Goal: Task Accomplishment & Management: Manage account settings

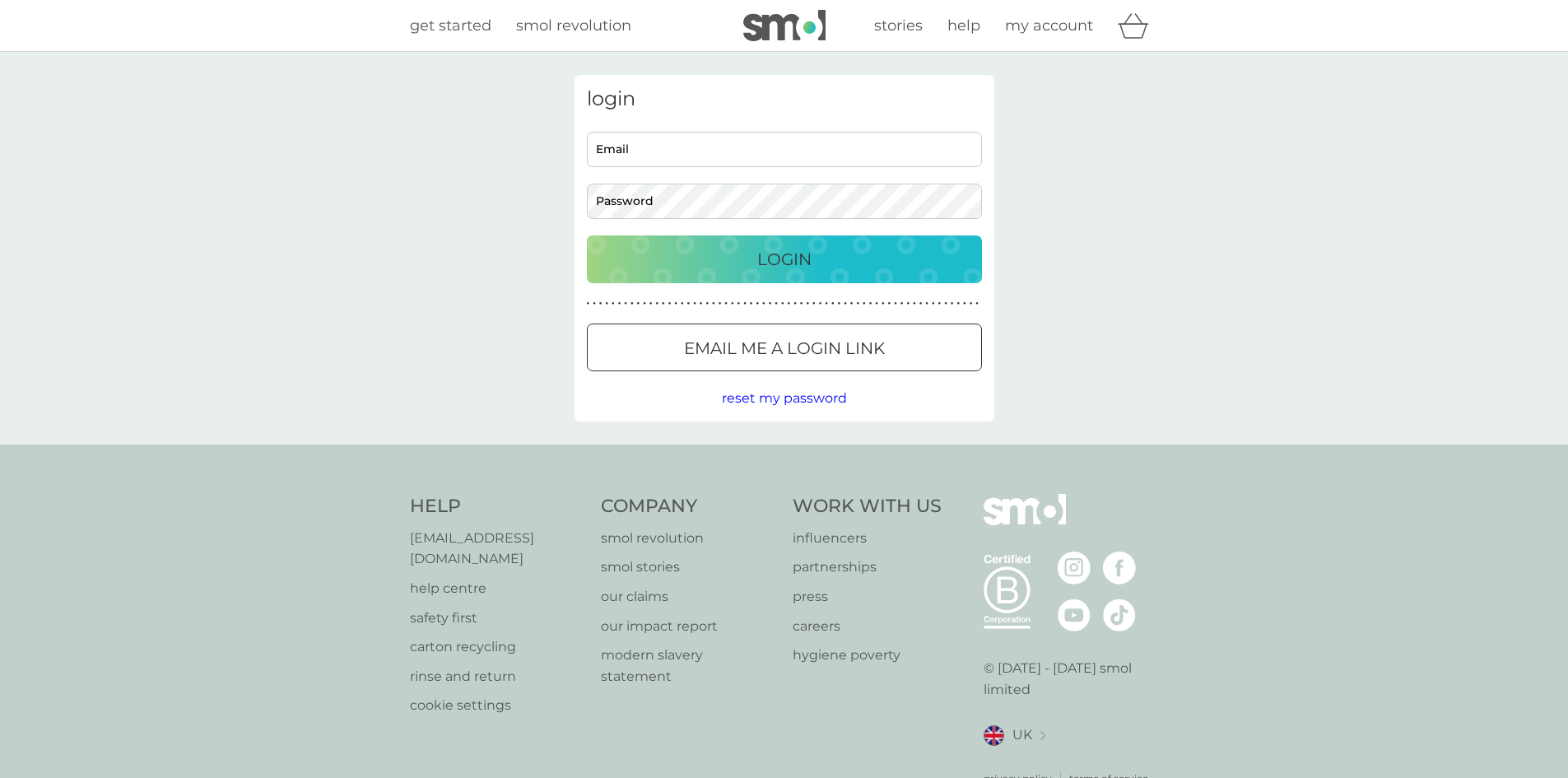
click at [799, 266] on p "Login" at bounding box center [784, 258] width 54 height 26
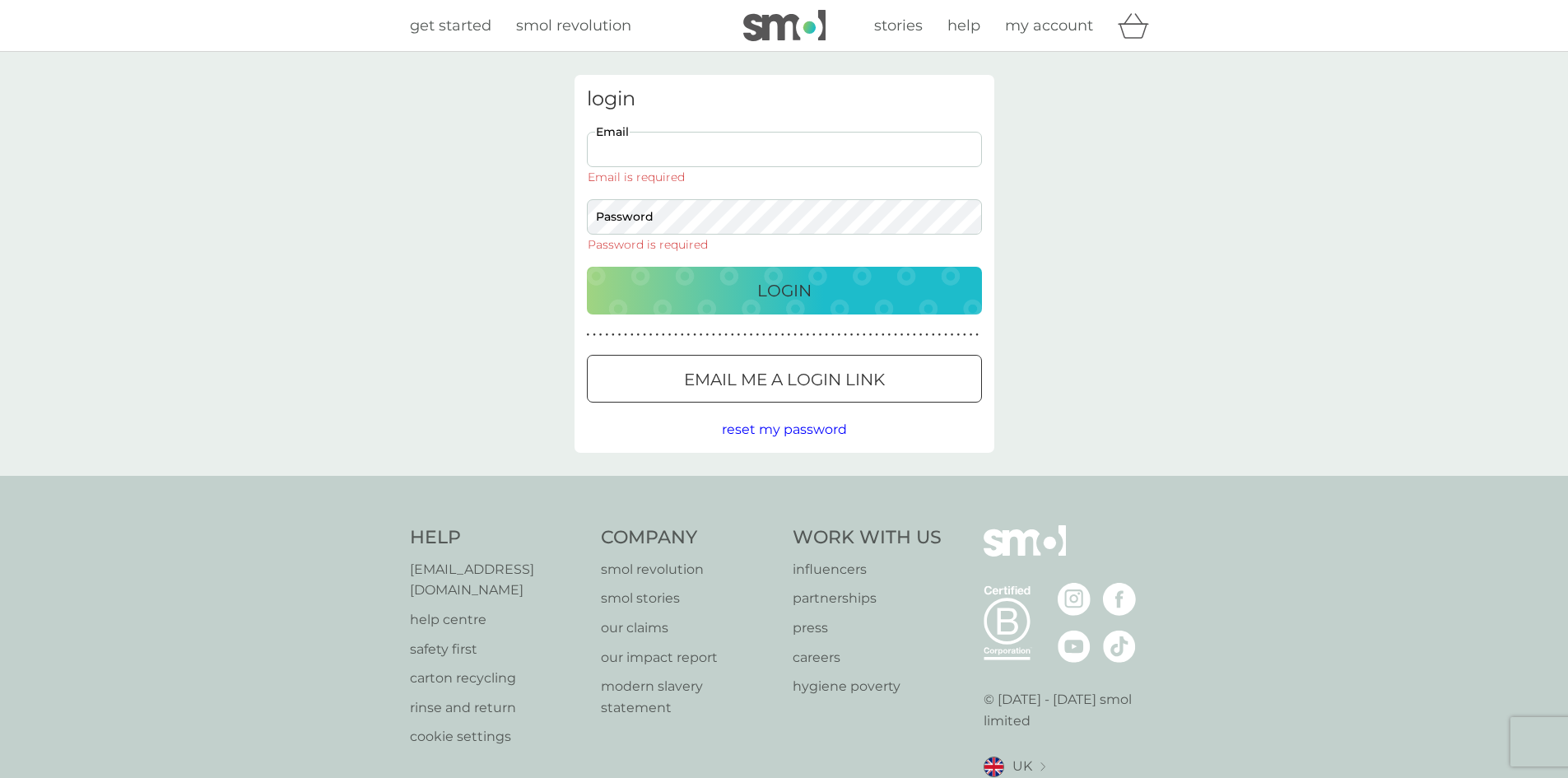
click at [769, 143] on input "Email" at bounding box center [784, 149] width 395 height 36
click at [825, 370] on p "Email me a login link" at bounding box center [784, 379] width 201 height 26
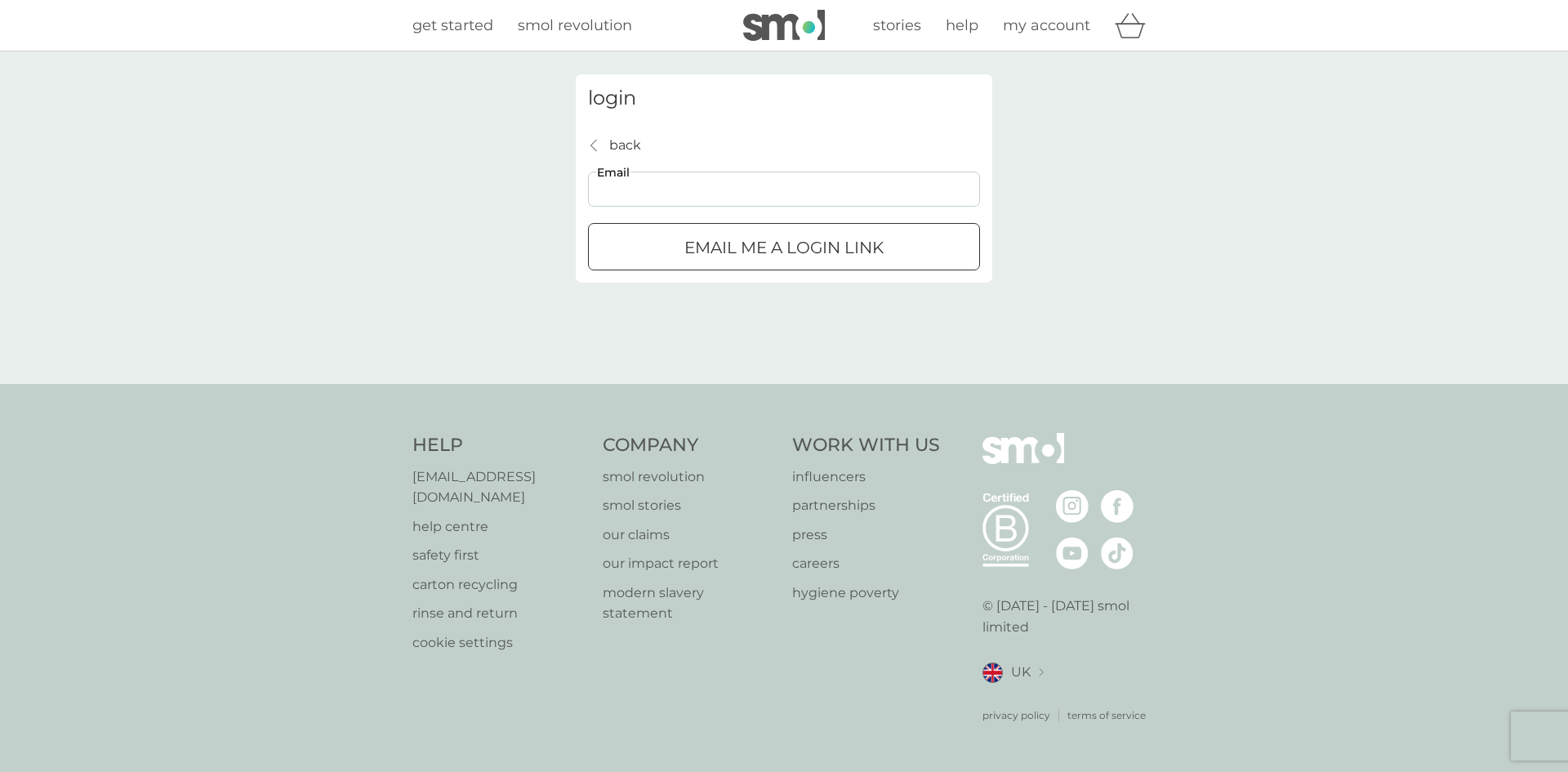
drag, startPoint x: 754, startPoint y: 190, endPoint x: 764, endPoint y: 226, distance: 37.4
click at [756, 190] on input "Email" at bounding box center [784, 189] width 392 height 35
type input "@"
type input "[EMAIL_ADDRESS][DOMAIN_NAME]"
click at [765, 251] on div "submit" at bounding box center [764, 246] width 12 height 12
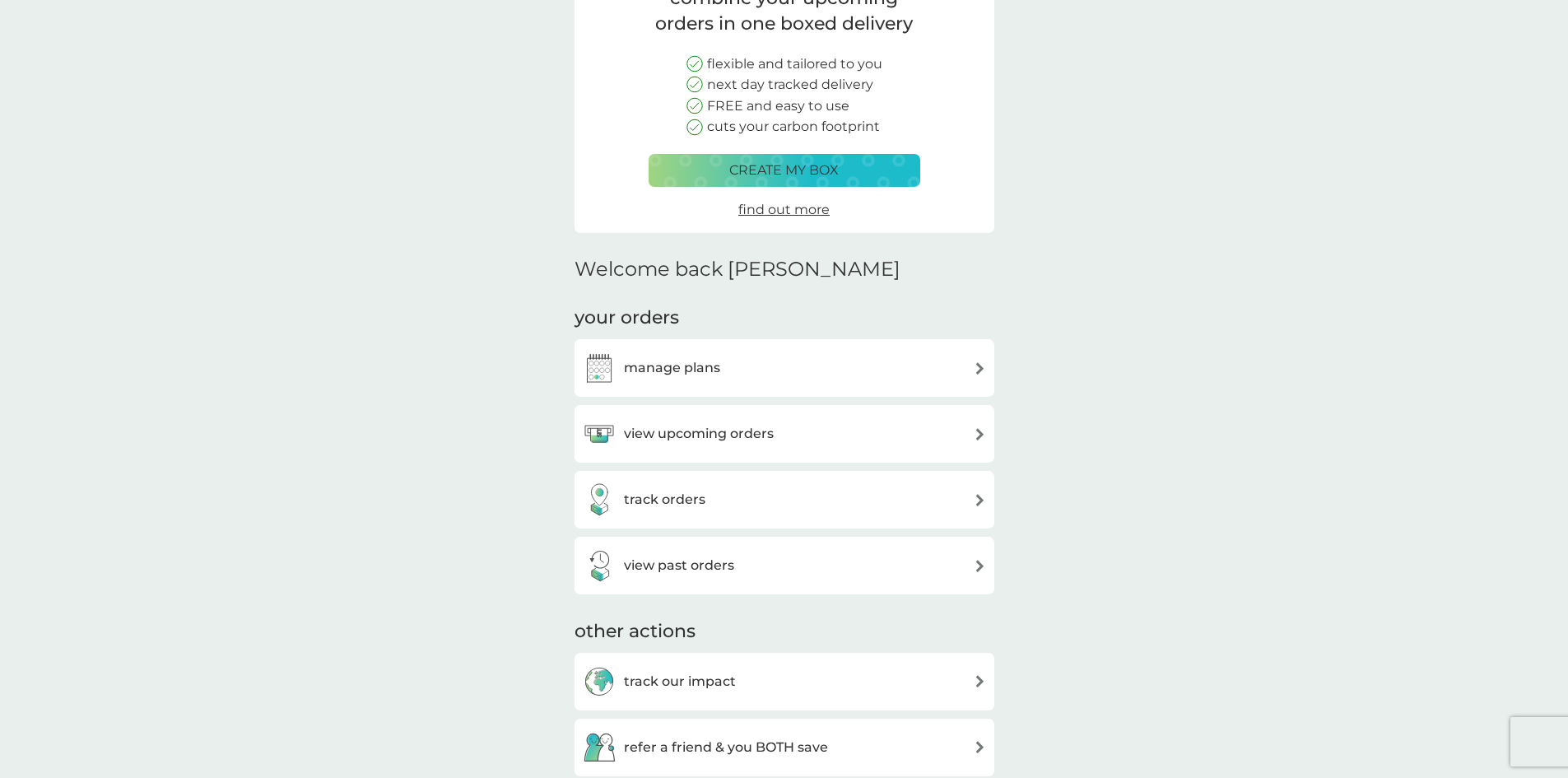
scroll to position [247, 0]
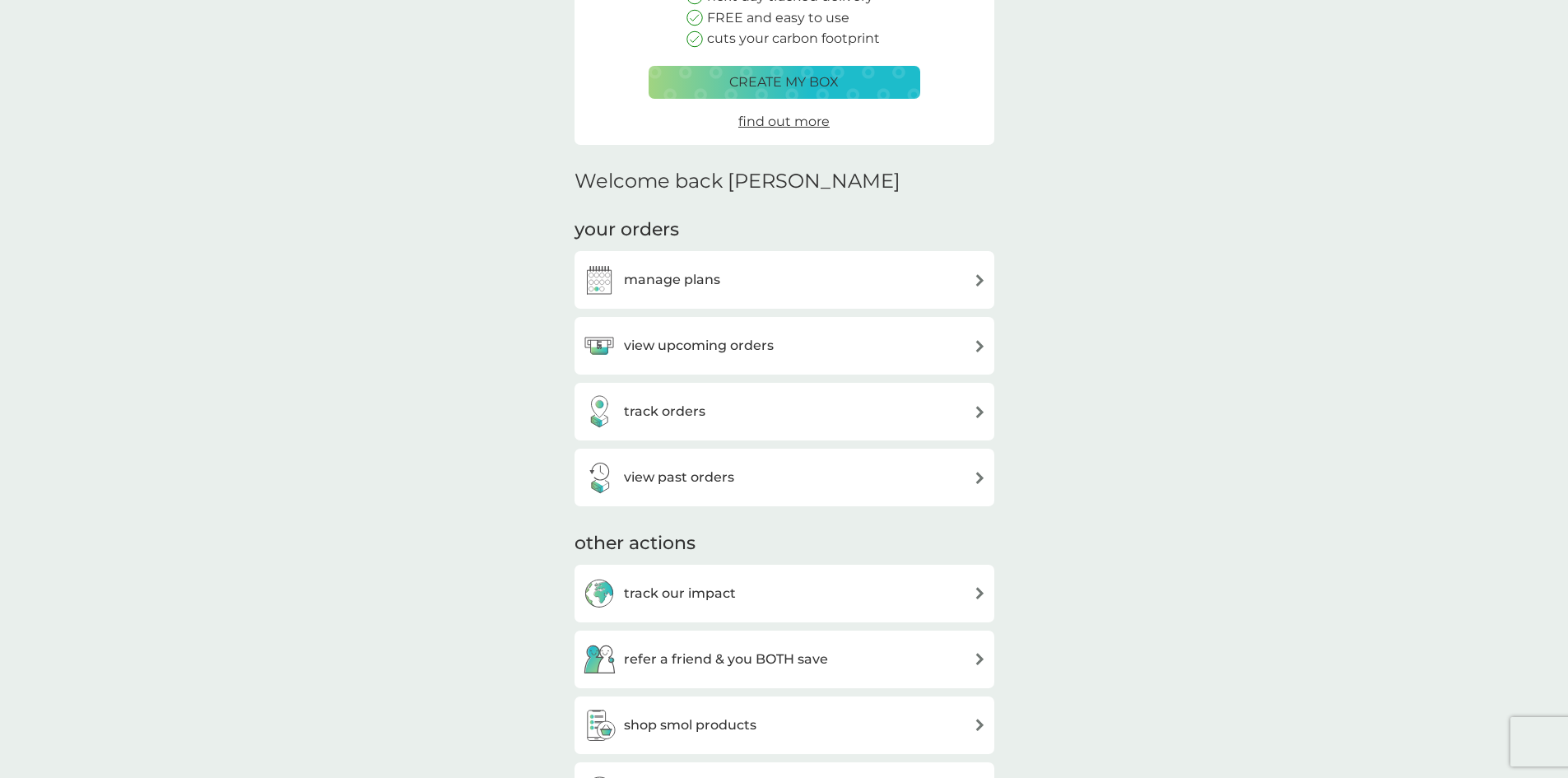
click at [820, 275] on div "manage plans" at bounding box center [785, 280] width 403 height 33
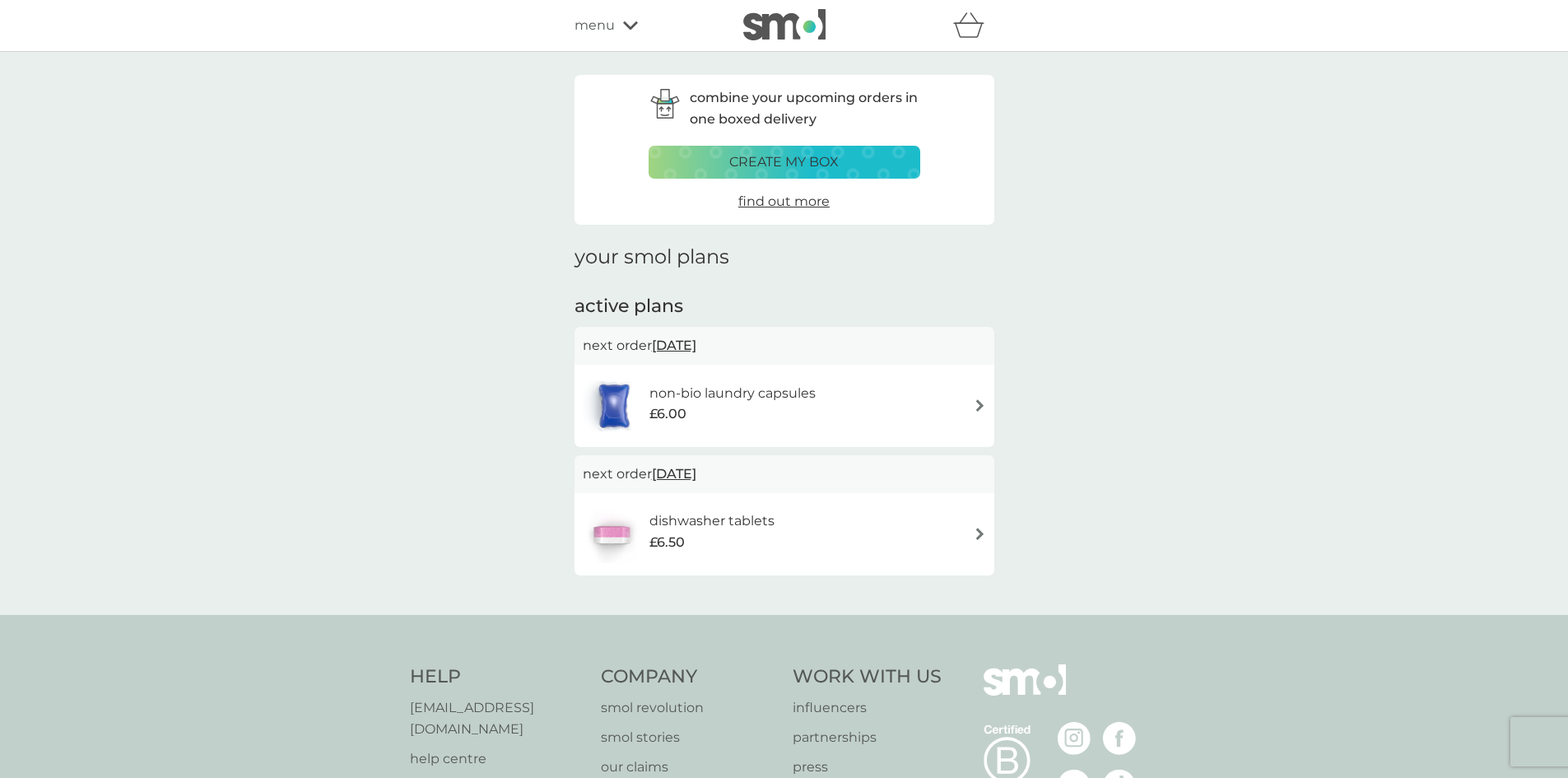
click at [782, 406] on div "£6.00" at bounding box center [732, 414] width 166 height 21
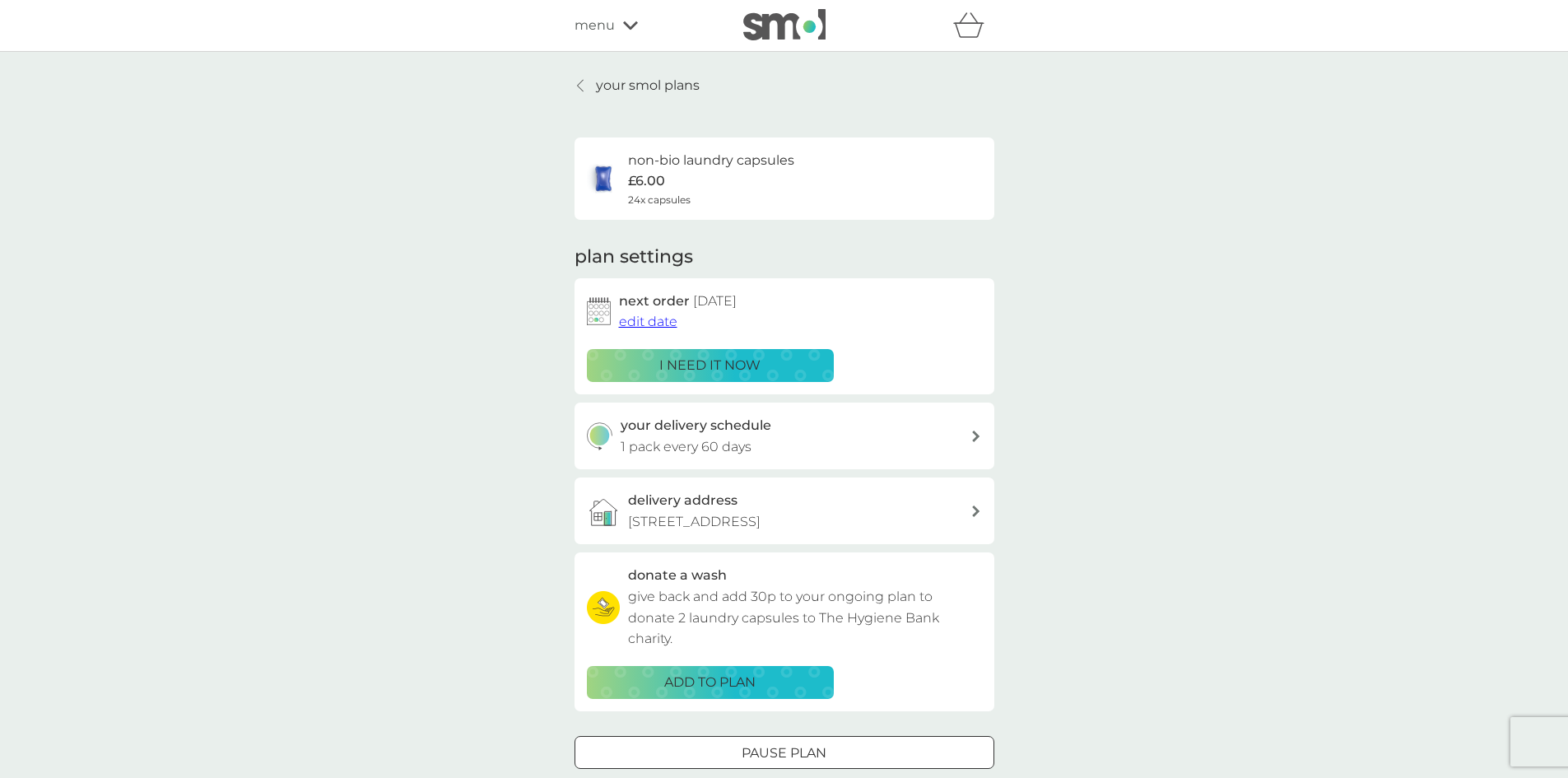
click at [774, 367] on div "i need it now" at bounding box center [710, 365] width 225 height 21
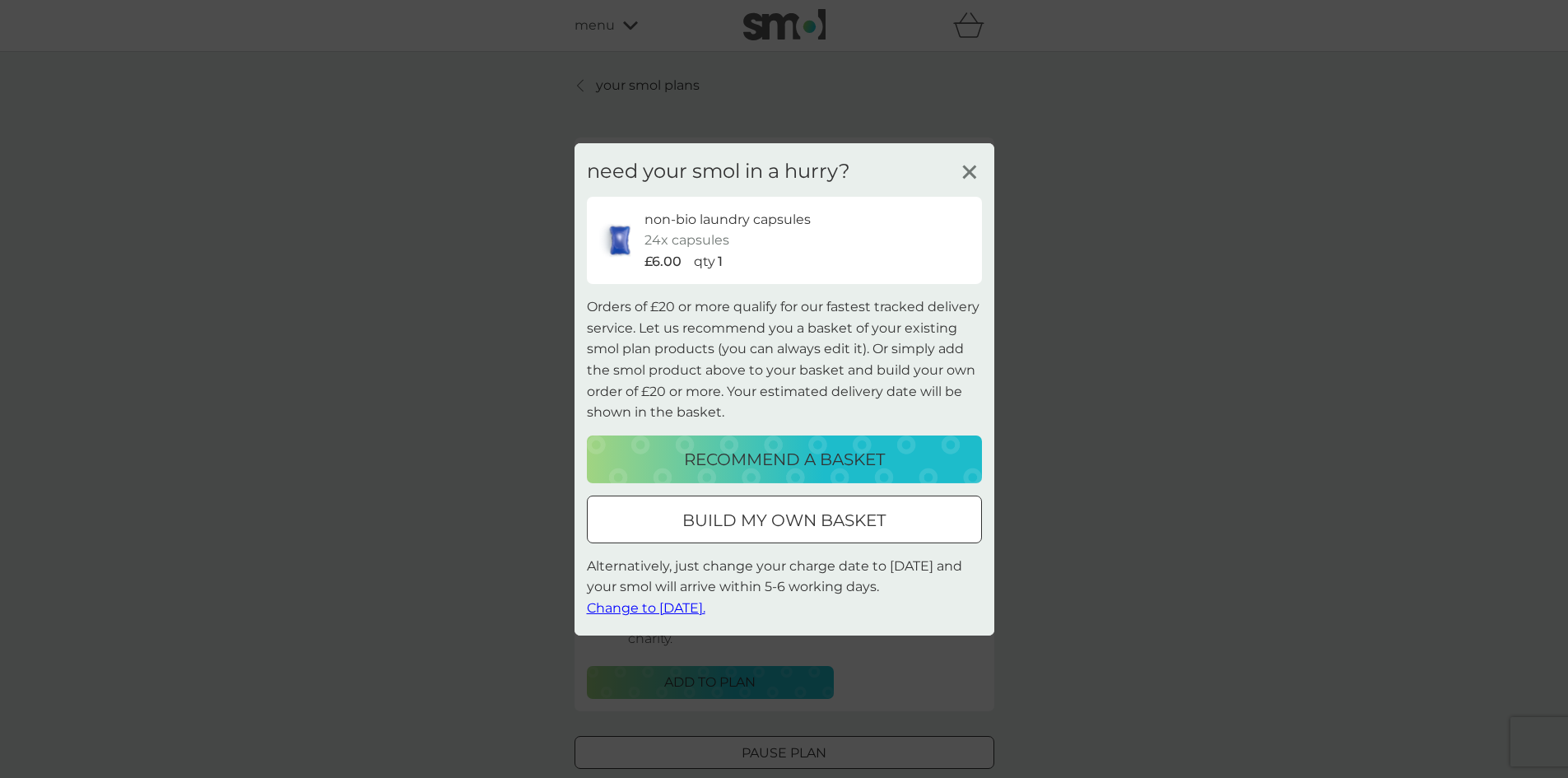
click at [684, 603] on span "Change to tomorrow." at bounding box center [646, 608] width 119 height 15
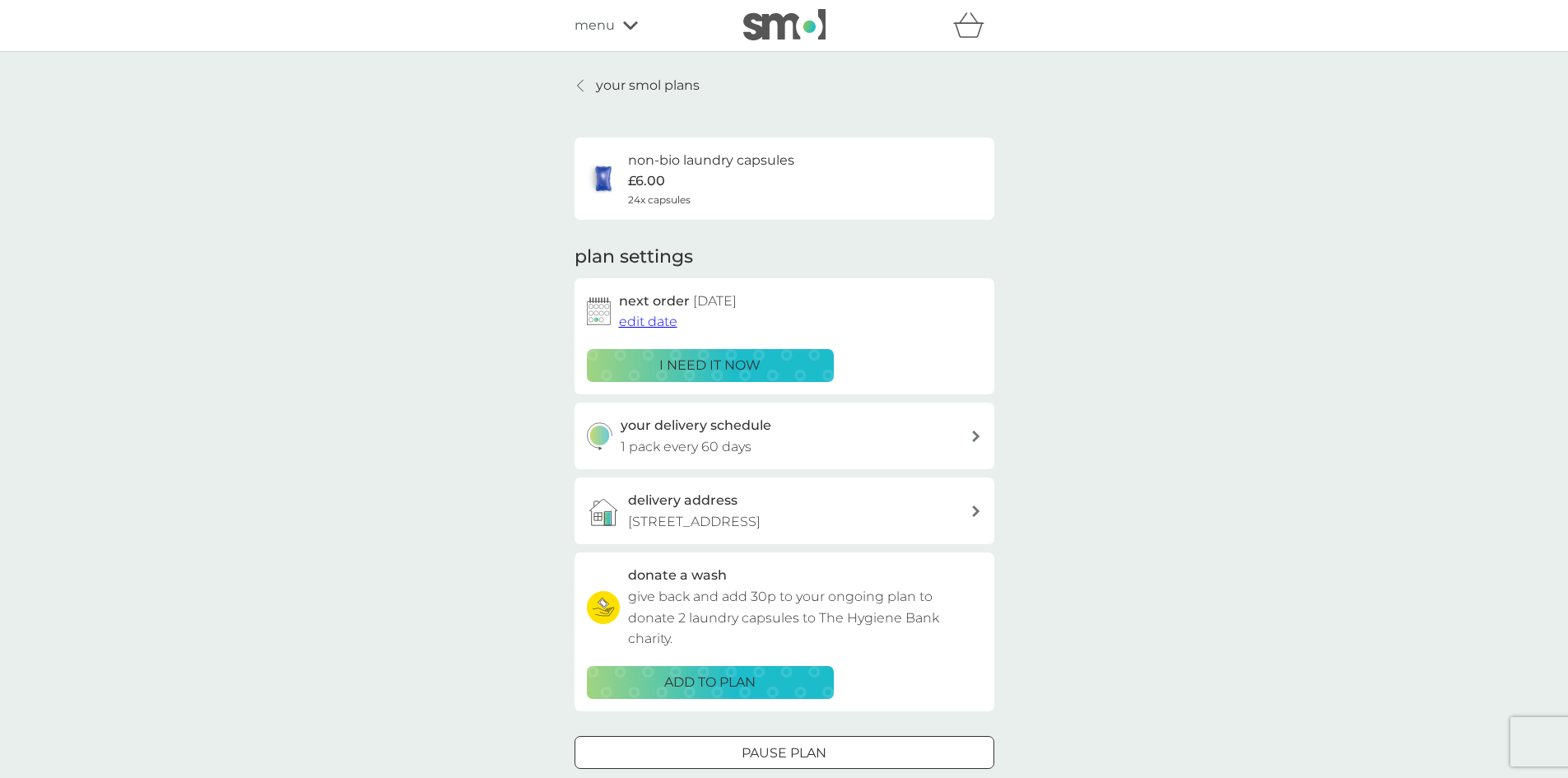
click at [606, 29] on span "menu" at bounding box center [595, 25] width 41 height 21
